Goal: Submit feedback/report problem

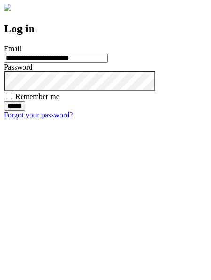
type input "**********"
click at [25, 111] on input "******" at bounding box center [15, 105] width 22 height 9
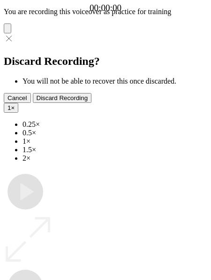
type input "**********"
